Goal: Navigation & Orientation: Find specific page/section

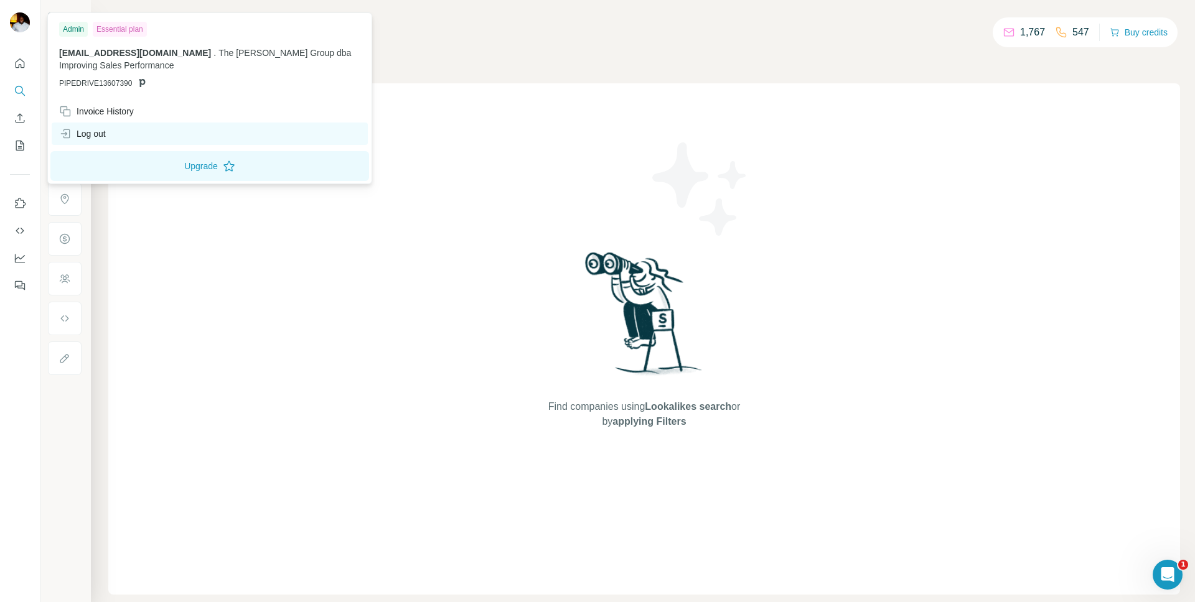
click at [78, 136] on div "Log out" at bounding box center [82, 134] width 47 height 12
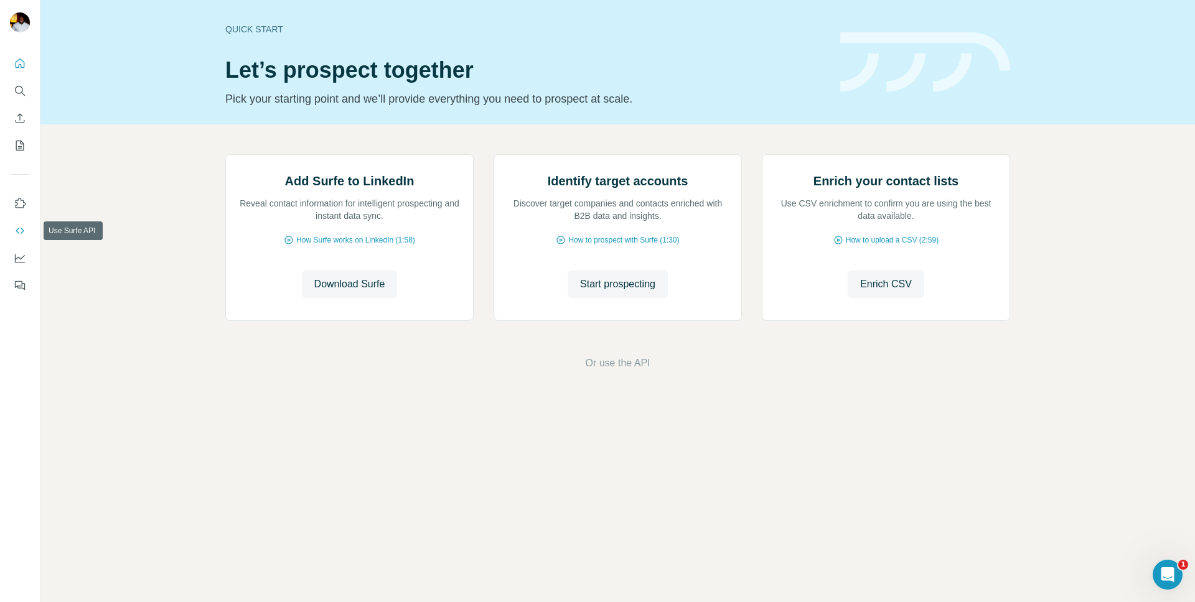
click at [24, 223] on button "Use Surfe API" at bounding box center [20, 231] width 20 height 22
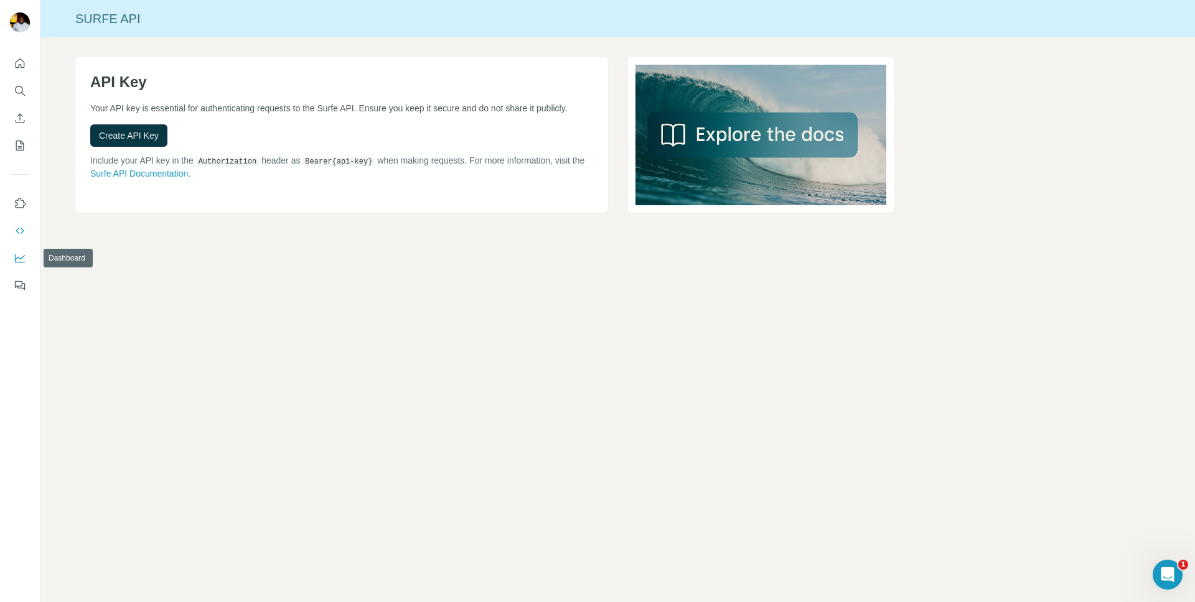
click at [22, 264] on icon "Dashboard" at bounding box center [20, 258] width 12 height 12
